Goal: Information Seeking & Learning: Stay updated

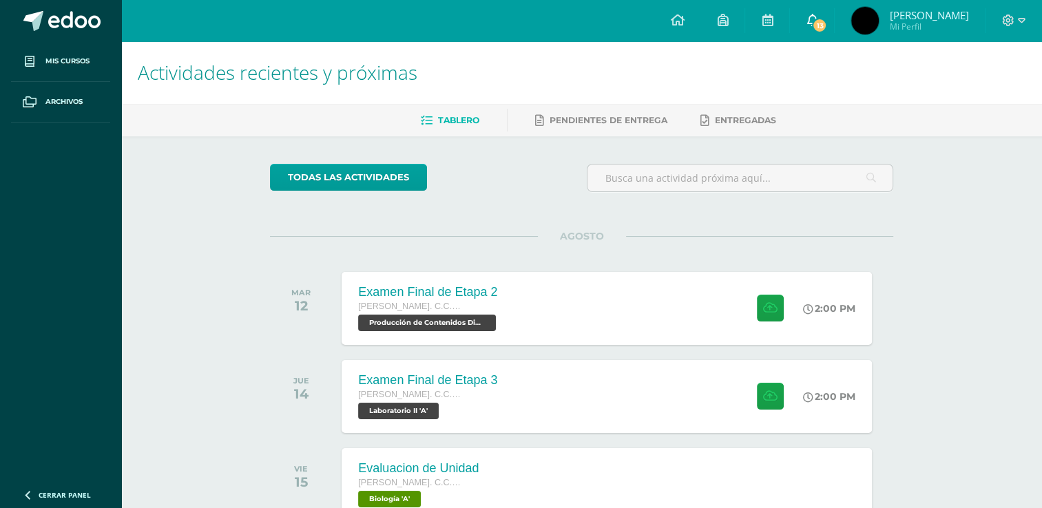
click at [810, 15] on icon at bounding box center [812, 20] width 11 height 12
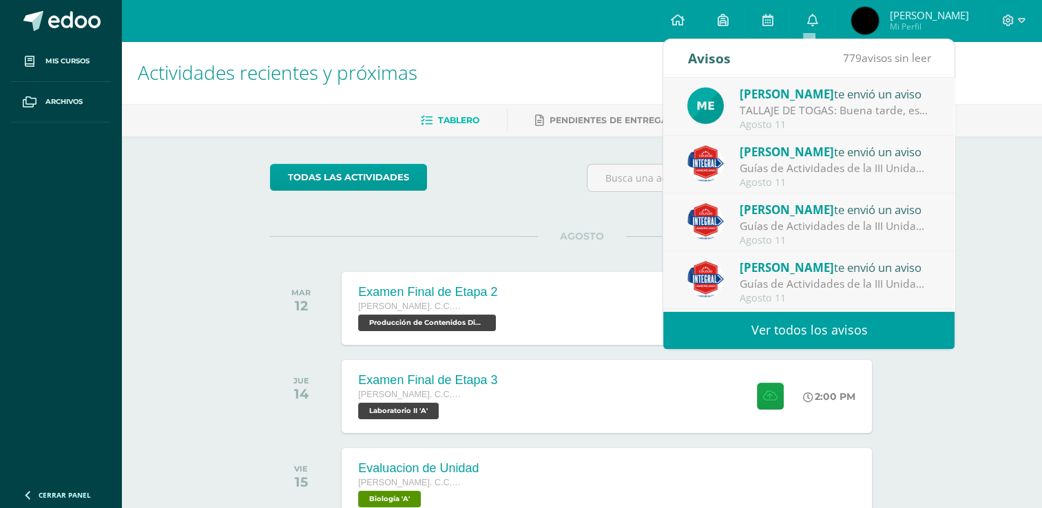
click at [791, 324] on link "Ver todos los avisos" at bounding box center [809, 330] width 291 height 38
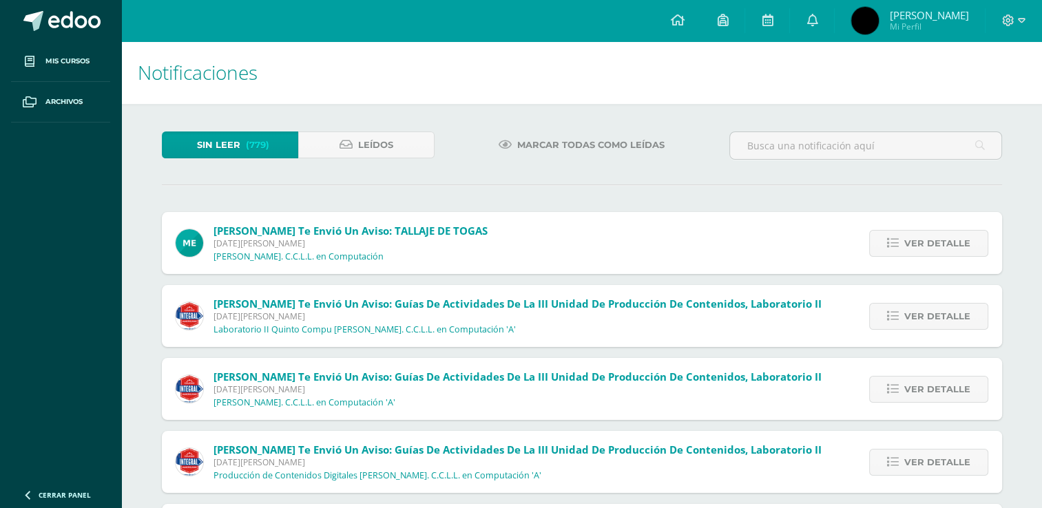
click at [910, 257] on div "Ver detalle" at bounding box center [926, 243] width 154 height 62
click at [916, 253] on span "Ver detalle" at bounding box center [938, 243] width 66 height 25
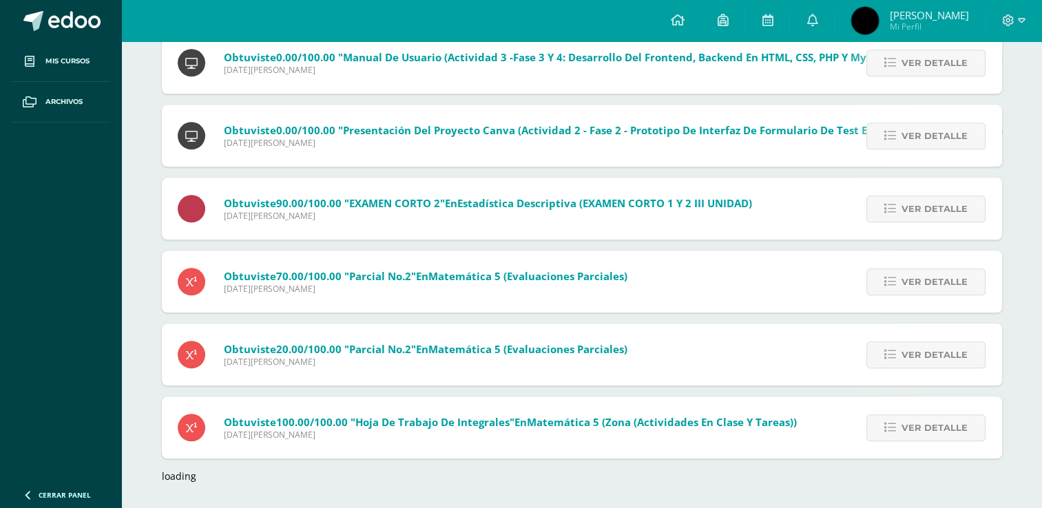
scroll to position [1389, 0]
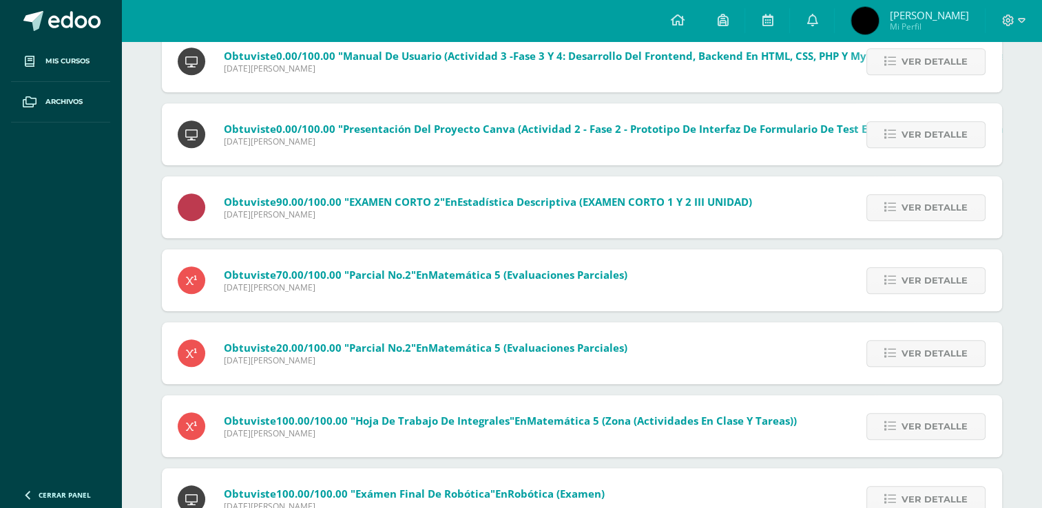
drag, startPoint x: 617, startPoint y: 372, endPoint x: 143, endPoint y: 202, distance: 503.7
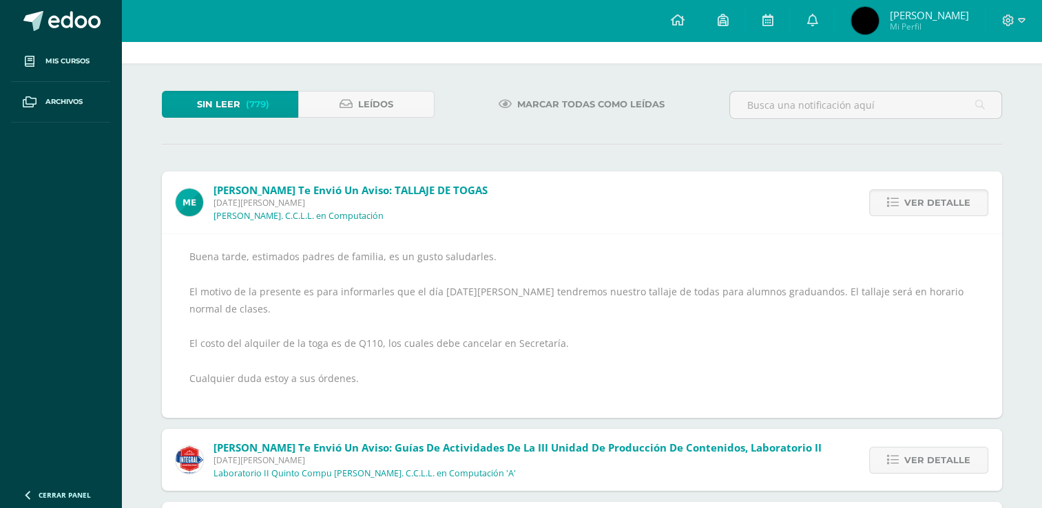
scroll to position [0, 0]
